Goal: Check status: Check status

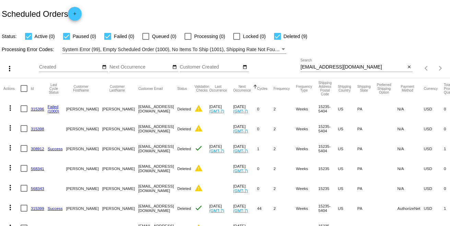
drag, startPoint x: 354, startPoint y: 70, endPoint x: 289, endPoint y: 66, distance: 65.9
click at [289, 66] on div "more_vert Sep Jan Feb Mar [DATE]" at bounding box center [225, 66] width 450 height 24
copy div "date_range"
click at [357, 66] on input "[EMAIL_ADDRESS][DOMAIN_NAME]" at bounding box center [352, 66] width 105 height 5
drag, startPoint x: 357, startPoint y: 66, endPoint x: 275, endPoint y: 68, distance: 81.6
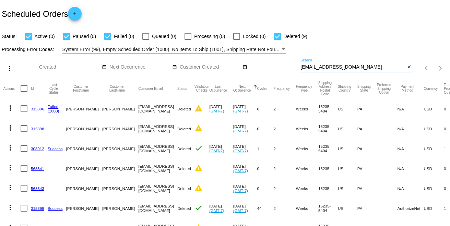
click at [275, 68] on div "more_vert Sep Jan Feb Mar [DATE]" at bounding box center [225, 66] width 450 height 24
paste input "reedy1467"
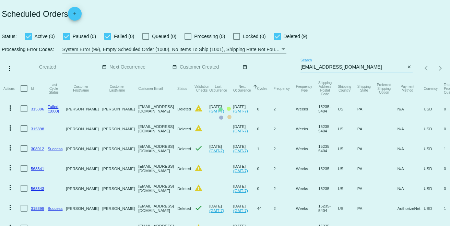
type input "[EMAIL_ADDRESS][DOMAIN_NAME]"
click at [347, 78] on mat-table "Actions Id Last Cycle Status Customer FirstName Customer LastName Customer Emai…" at bounding box center [225, 178] width 450 height 200
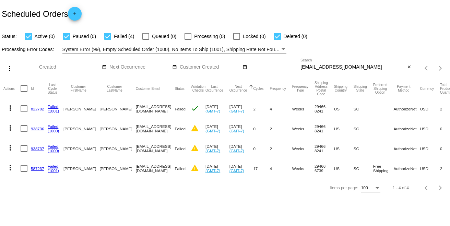
click at [37, 169] on link "587237" at bounding box center [37, 168] width 13 height 4
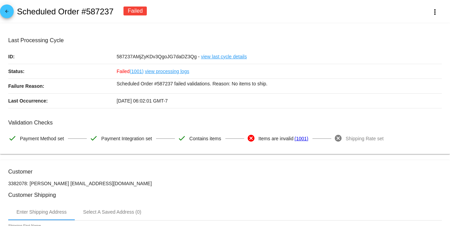
click at [110, 14] on h2 "Scheduled Order #587237" at bounding box center [65, 12] width 97 height 10
drag, startPoint x: 116, startPoint y: 13, endPoint x: 18, endPoint y: 11, distance: 98.1
click at [18, 11] on div "arrow_back Scheduled Order #587237 Failed more_vert" at bounding box center [225, 11] width 450 height 23
copy h2 "Scheduled Order #587237"
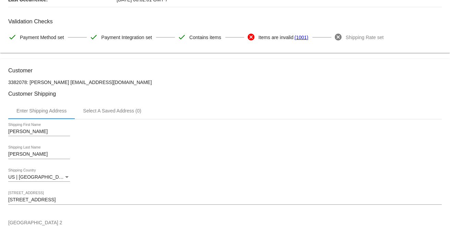
scroll to position [152, 0]
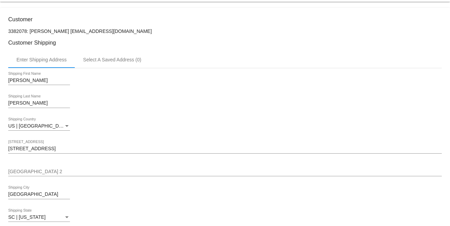
drag, startPoint x: 122, startPoint y: 27, endPoint x: 59, endPoint y: 33, distance: 63.7
copy p "[EMAIL_ADDRESS][DOMAIN_NAME]"
drag, startPoint x: 57, startPoint y: 31, endPoint x: 29, endPoint y: 31, distance: 28.1
click at [29, 31] on p "3382078: [PERSON_NAME] [EMAIL_ADDRESS][DOMAIN_NAME]" at bounding box center [224, 30] width 433 height 5
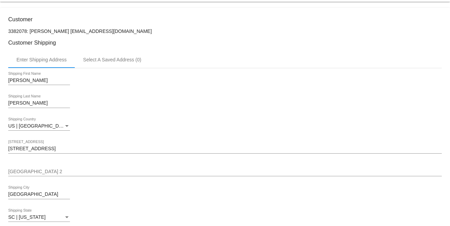
copy p "[PERSON_NAME]"
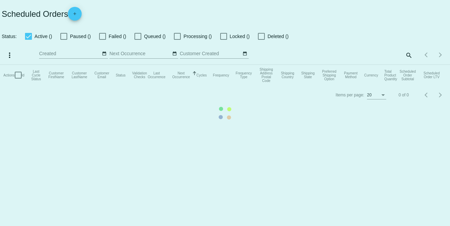
checkbox input "true"
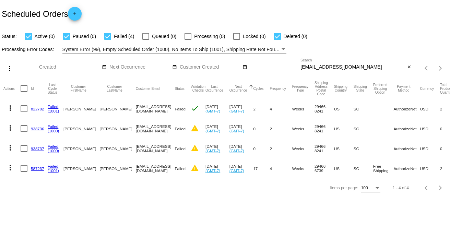
drag, startPoint x: 360, startPoint y: 70, endPoint x: 342, endPoint y: 68, distance: 18.2
click at [318, 70] on div "[EMAIL_ADDRESS][DOMAIN_NAME] Search" at bounding box center [352, 65] width 105 height 13
paste input "dscott99"
drag, startPoint x: 351, startPoint y: 67, endPoint x: 292, endPoint y: 64, distance: 59.1
click at [292, 64] on div "more_vert Sep Jan Feb Mar [DATE]" at bounding box center [225, 66] width 450 height 24
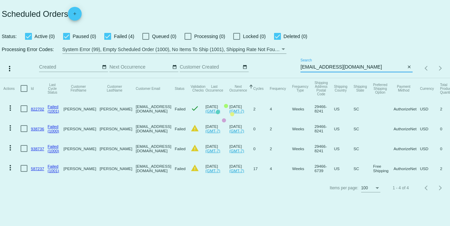
type input "[EMAIL_ADDRESS][DOMAIN_NAME]"
click at [359, 78] on mat-table "Actions Id Last Cycle Status Customer FirstName Customer LastName Customer Emai…" at bounding box center [225, 128] width 450 height 100
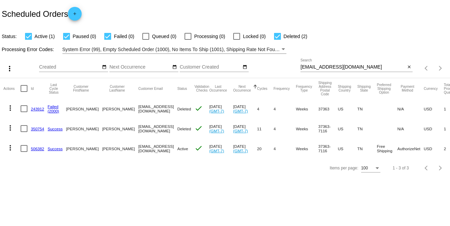
click at [34, 147] on link "506382" at bounding box center [37, 148] width 13 height 4
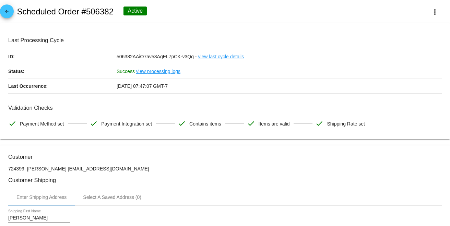
drag, startPoint x: 118, startPoint y: 13, endPoint x: 17, endPoint y: 12, distance: 100.8
click at [17, 12] on div "arrow_back Scheduled Order #506382 Active more_vert" at bounding box center [225, 11] width 450 height 23
click at [256, 10] on div "arrow_back Scheduled Order #506382 Active more_vert" at bounding box center [225, 11] width 450 height 23
drag, startPoint x: 115, startPoint y: 11, endPoint x: 16, endPoint y: 11, distance: 98.7
click at [16, 11] on div "arrow_back Scheduled Order #506382 Active more_vert" at bounding box center [225, 11] width 450 height 23
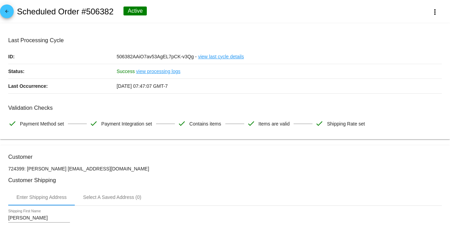
copy h2 "Scheduled Order #506382"
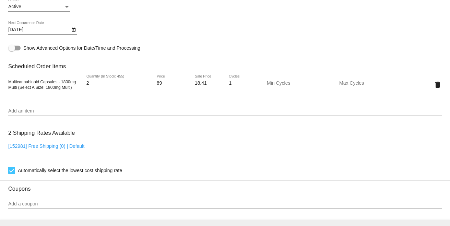
scroll to position [419, 0]
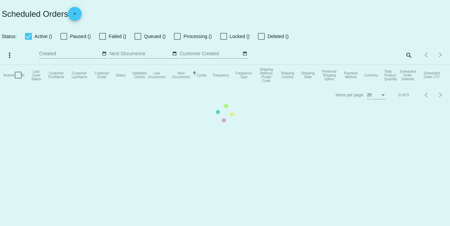
checkbox input "true"
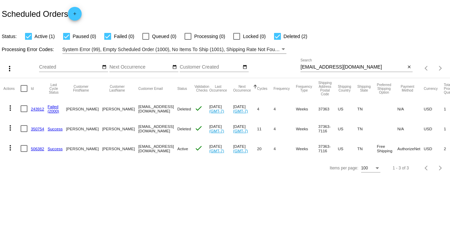
click at [32, 148] on link "506382" at bounding box center [37, 148] width 13 height 4
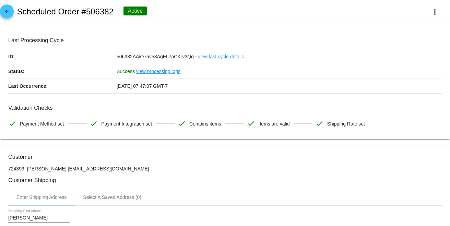
drag, startPoint x: 131, startPoint y: 7, endPoint x: 197, endPoint y: 10, distance: 65.5
click at [116, 7] on div "arrow_back Scheduled Order #506382 Active more_vert" at bounding box center [225, 11] width 450 height 23
click at [198, 10] on div "arrow_back Scheduled Order #506382 Active more_vert" at bounding box center [225, 11] width 450 height 23
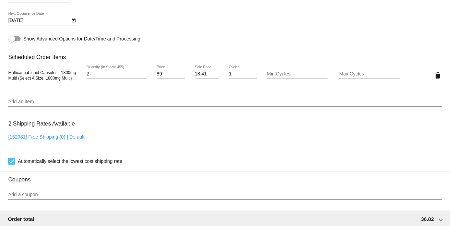
scroll to position [419, 0]
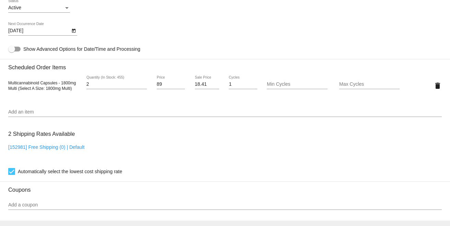
drag, startPoint x: 7, startPoint y: 80, endPoint x: 94, endPoint y: 89, distance: 87.6
click at [94, 89] on mat-card "Customer 724399: [PERSON_NAME] [EMAIL_ADDRESS][DOMAIN_NAME] Customer Shipping E…" at bounding box center [225, 69] width 450 height 686
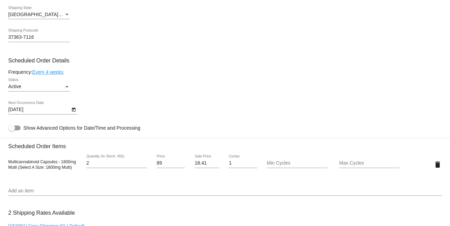
scroll to position [340, 0]
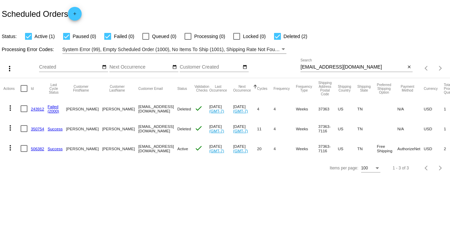
click at [34, 148] on link "506382" at bounding box center [37, 148] width 13 height 4
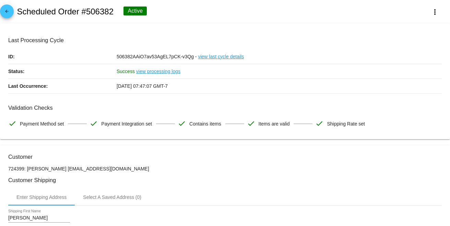
click at [155, 72] on link "view processing logs" at bounding box center [158, 71] width 44 height 14
